Goal: Task Accomplishment & Management: Manage account settings

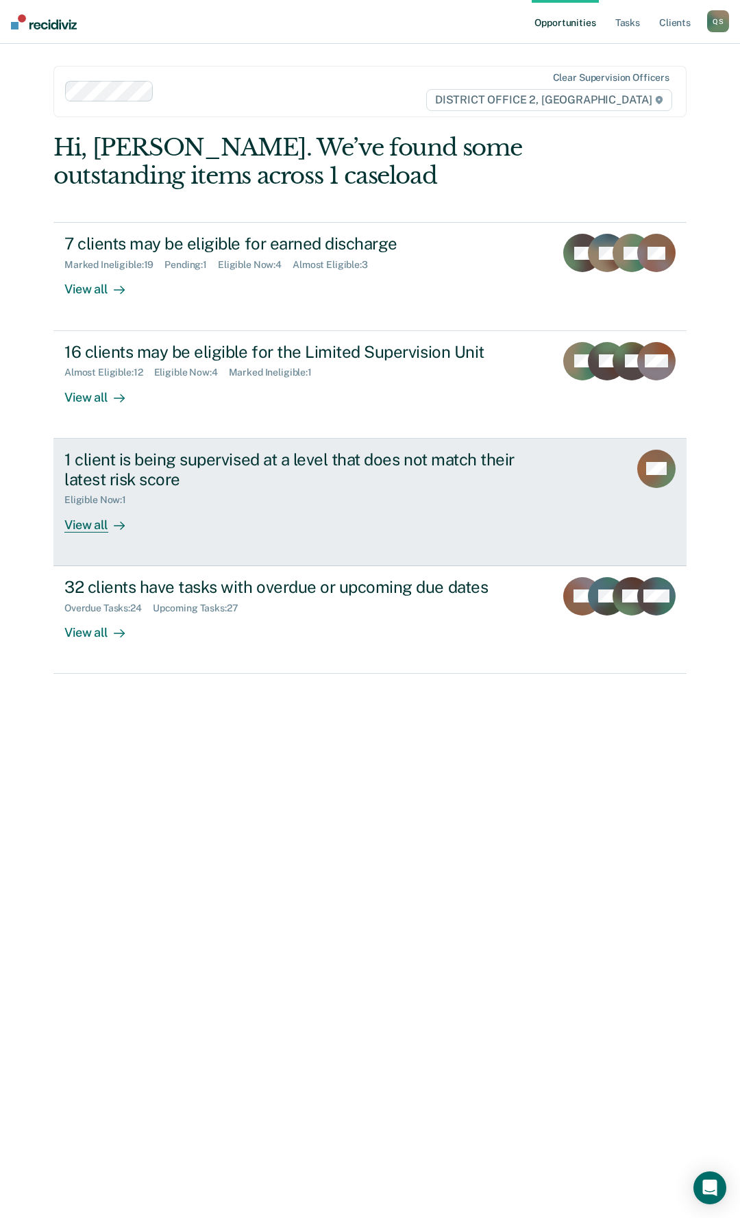
click at [245, 474] on div "1 client is being supervised at a level that does not match their latest risk s…" at bounding box center [304, 470] width 481 height 40
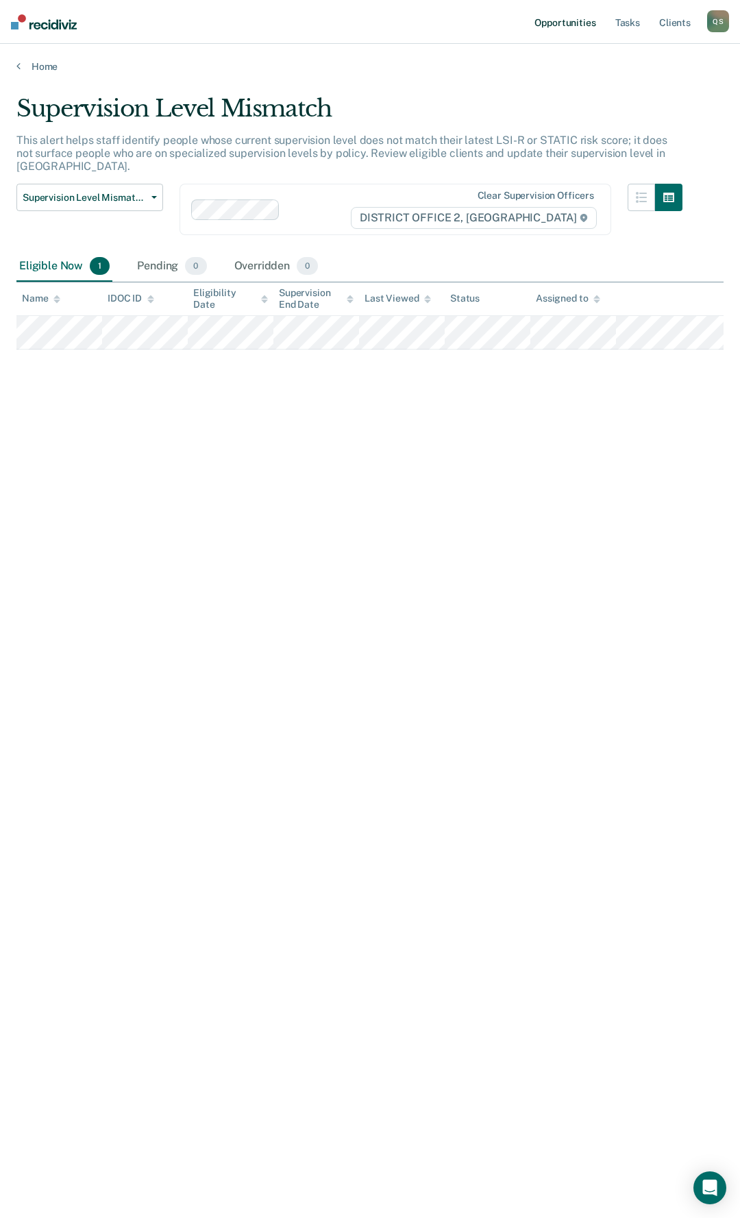
click at [586, 17] on link "Opportunities" at bounding box center [565, 22] width 66 height 44
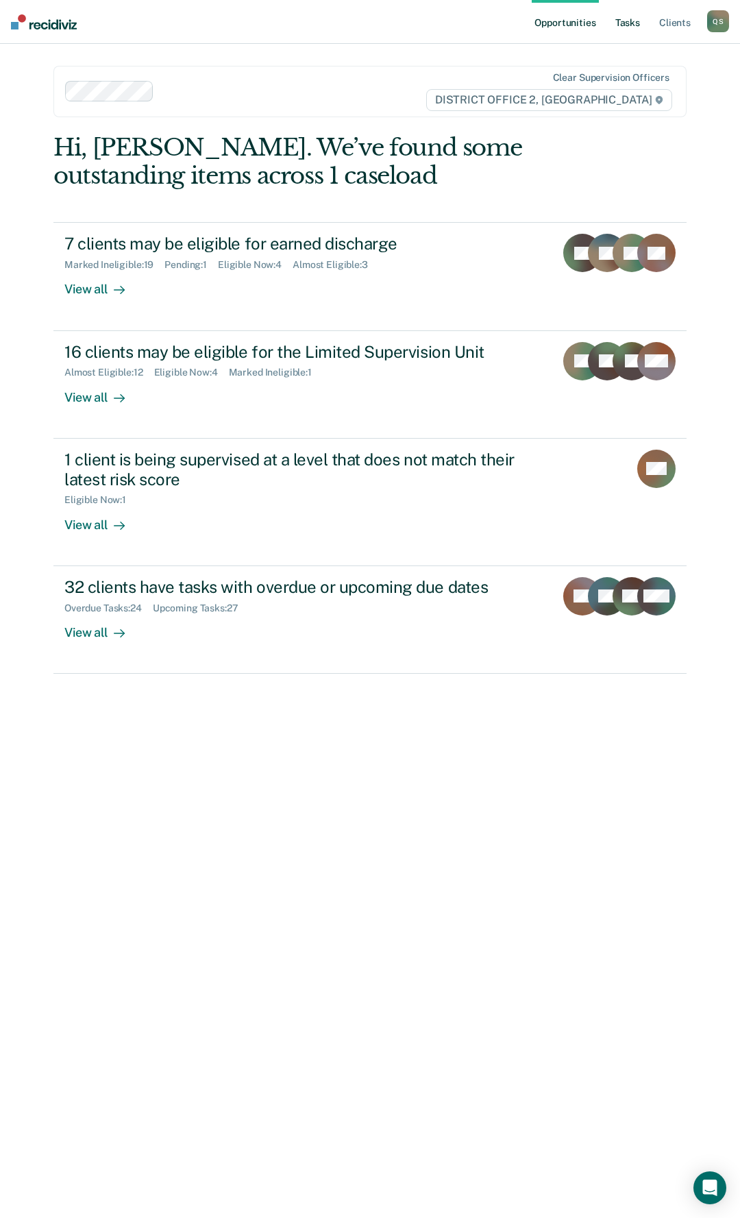
click at [640, 24] on link "Tasks" at bounding box center [628, 22] width 30 height 44
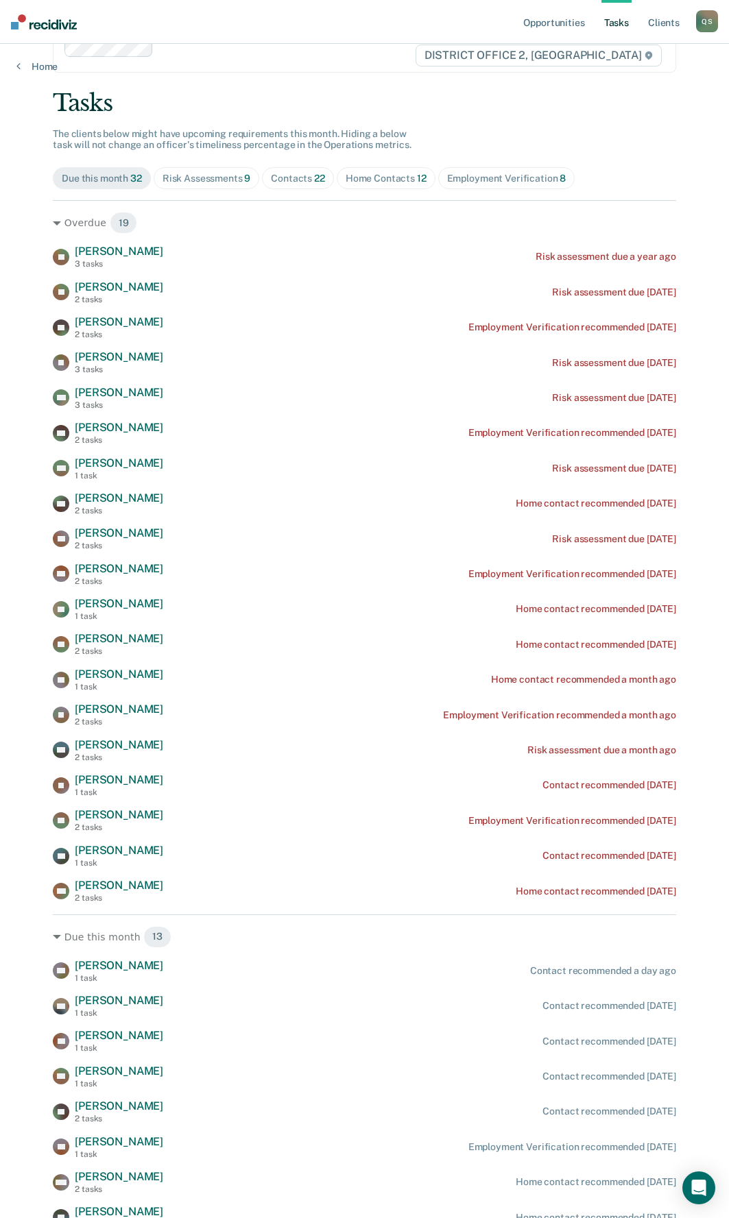
scroll to position [69, 0]
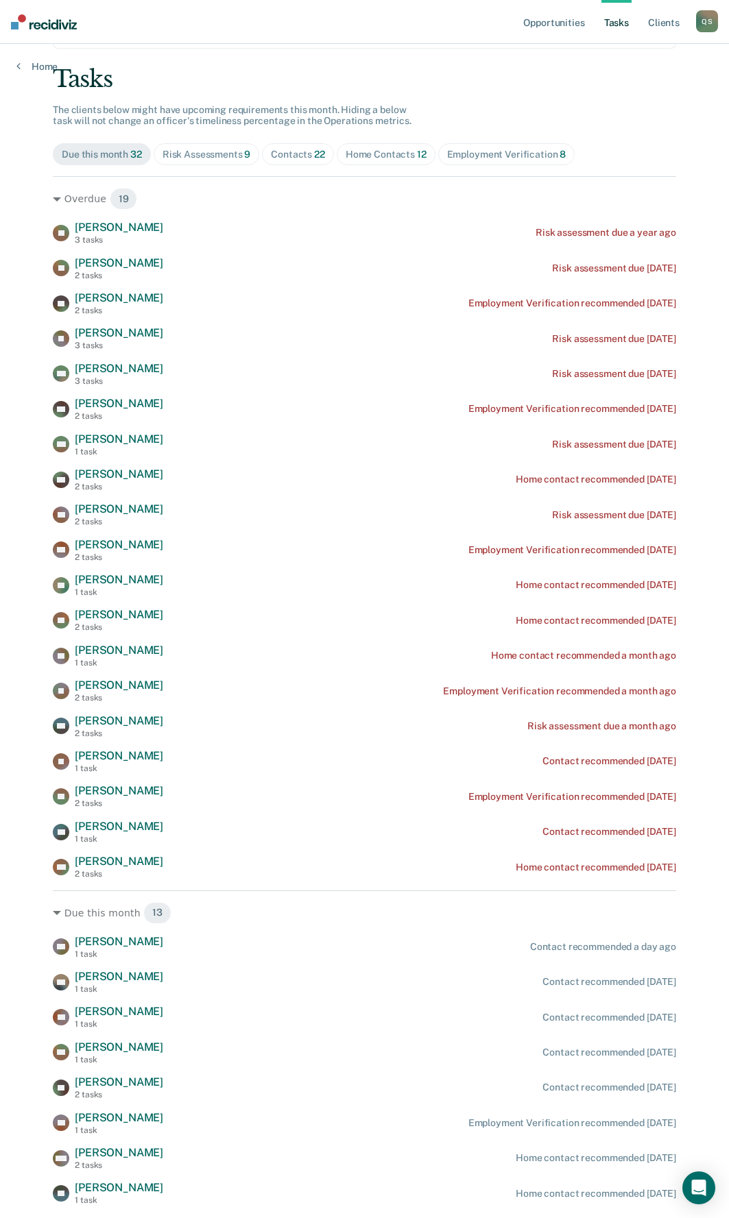
click at [47, 199] on main "Clear supervision officers DISTRICT OFFICE 2, LEWISTON Tasks The clients below …" at bounding box center [364, 689] width 656 height 1429
click at [53, 199] on icon at bounding box center [57, 199] width 8 height 4
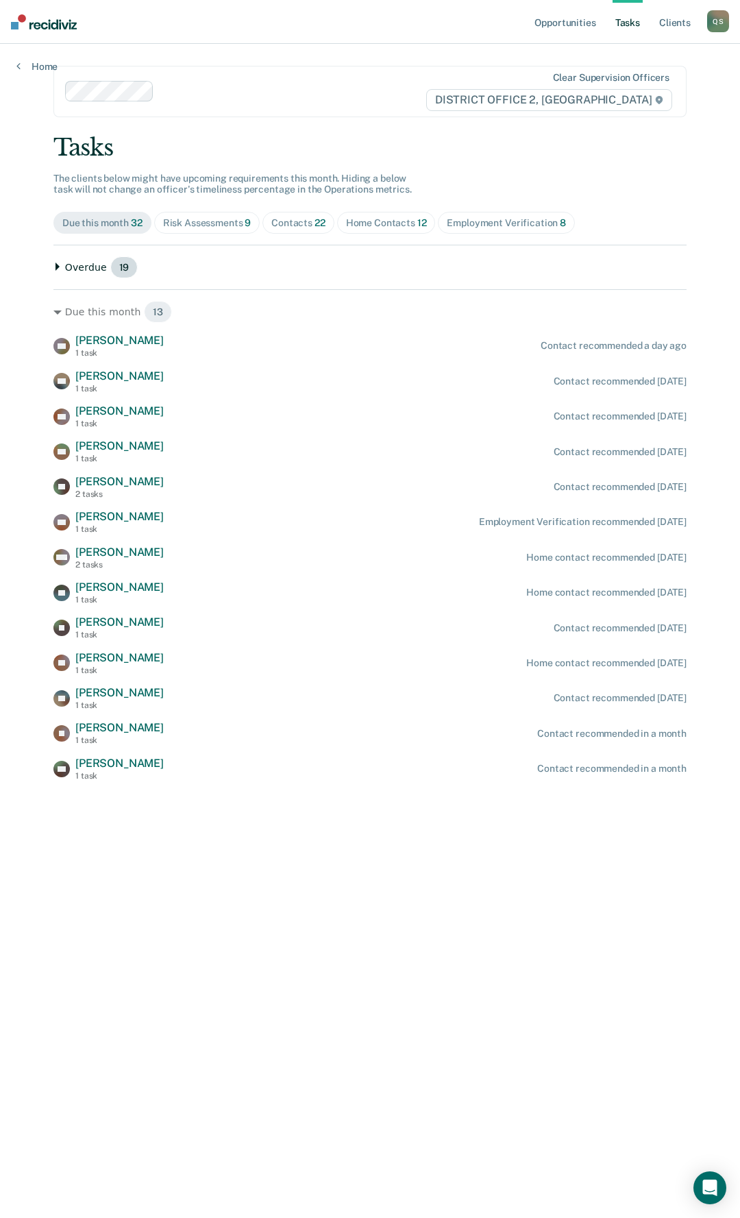
click at [56, 267] on icon at bounding box center [58, 267] width 4 height 8
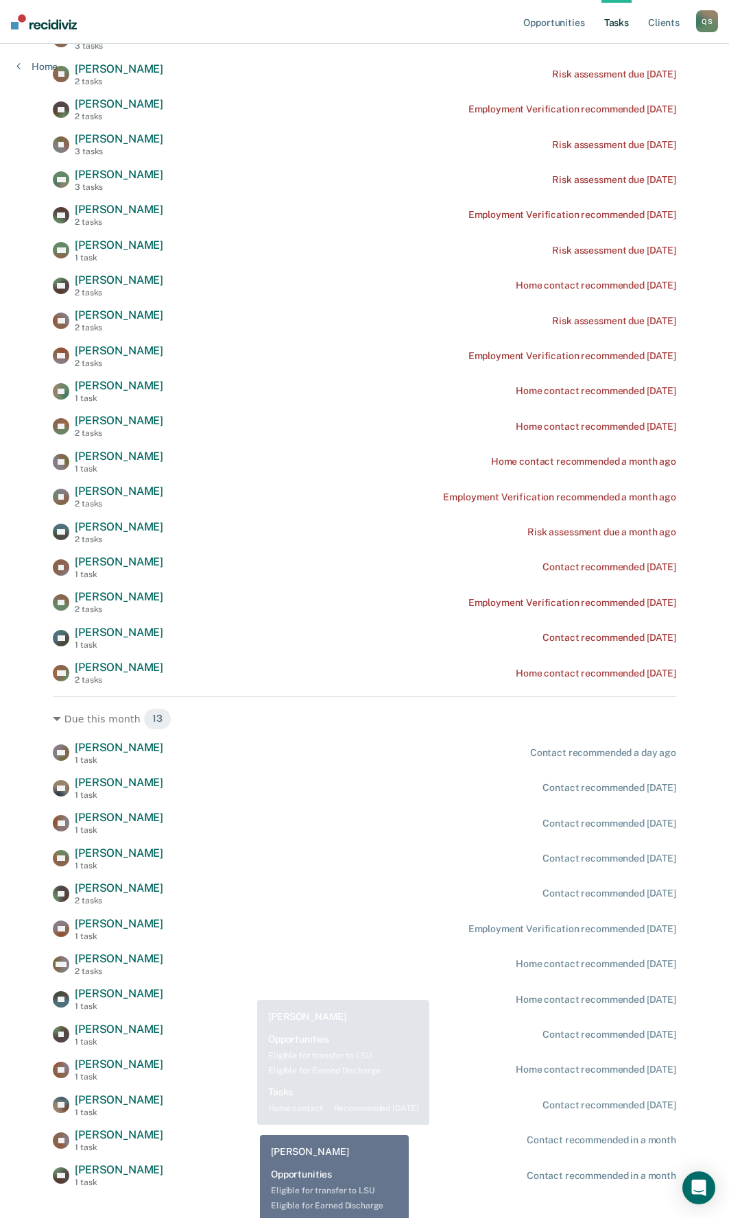
scroll to position [287, 0]
